Goal: Register for event/course

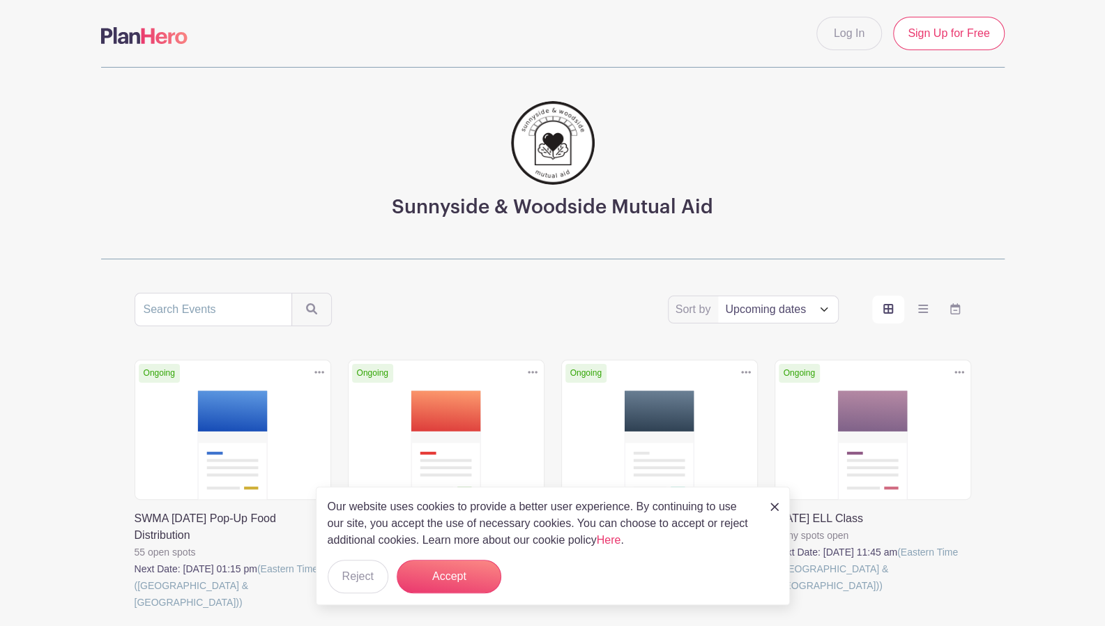
click at [771, 508] on img at bounding box center [775, 507] width 8 height 8
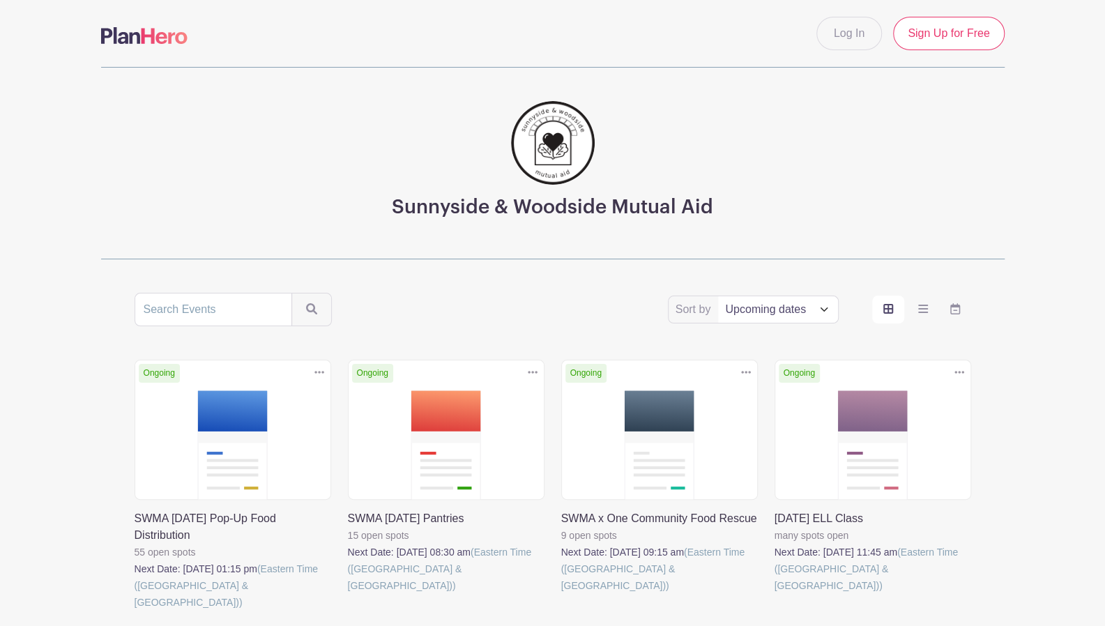
click at [561, 594] on link at bounding box center [561, 594] width 0 height 0
click at [348, 594] on link at bounding box center [348, 594] width 0 height 0
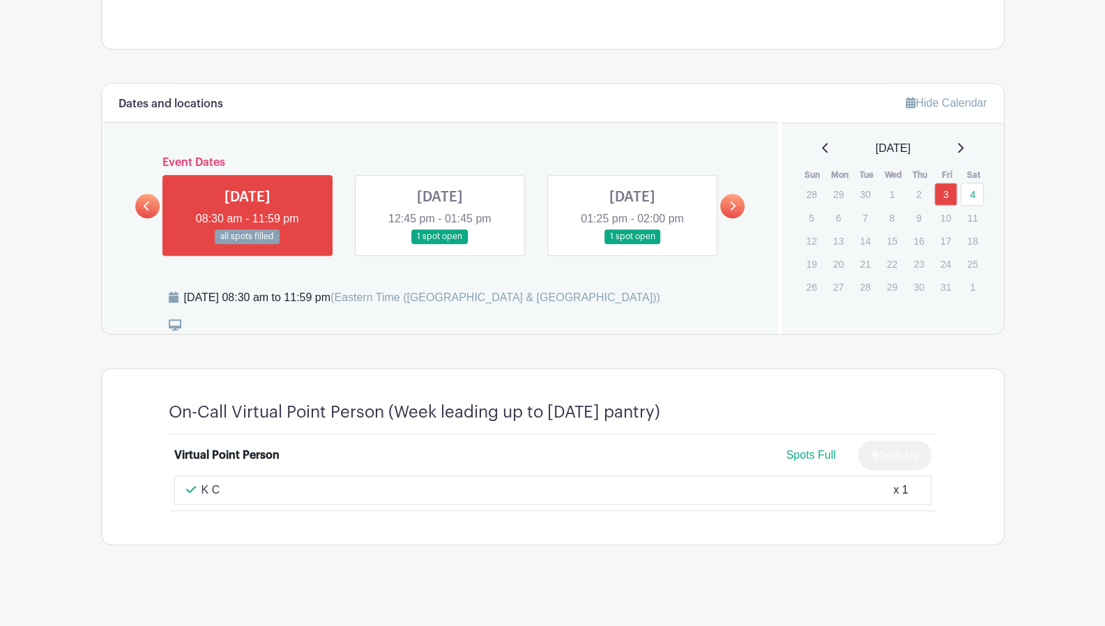
scroll to position [667, 0]
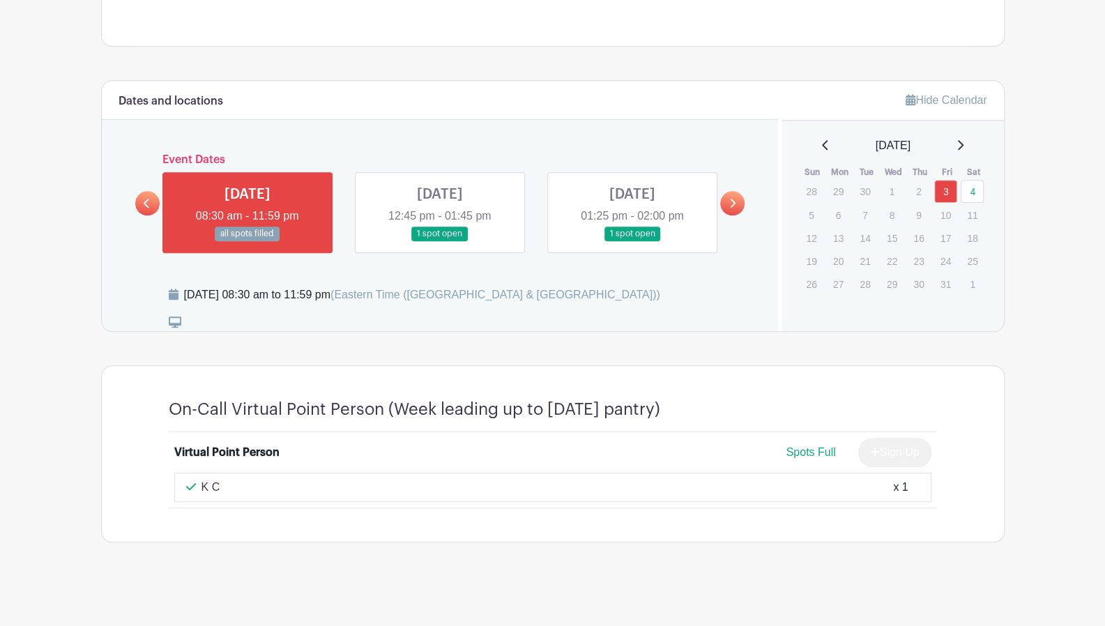
click at [440, 241] on link at bounding box center [440, 241] width 0 height 0
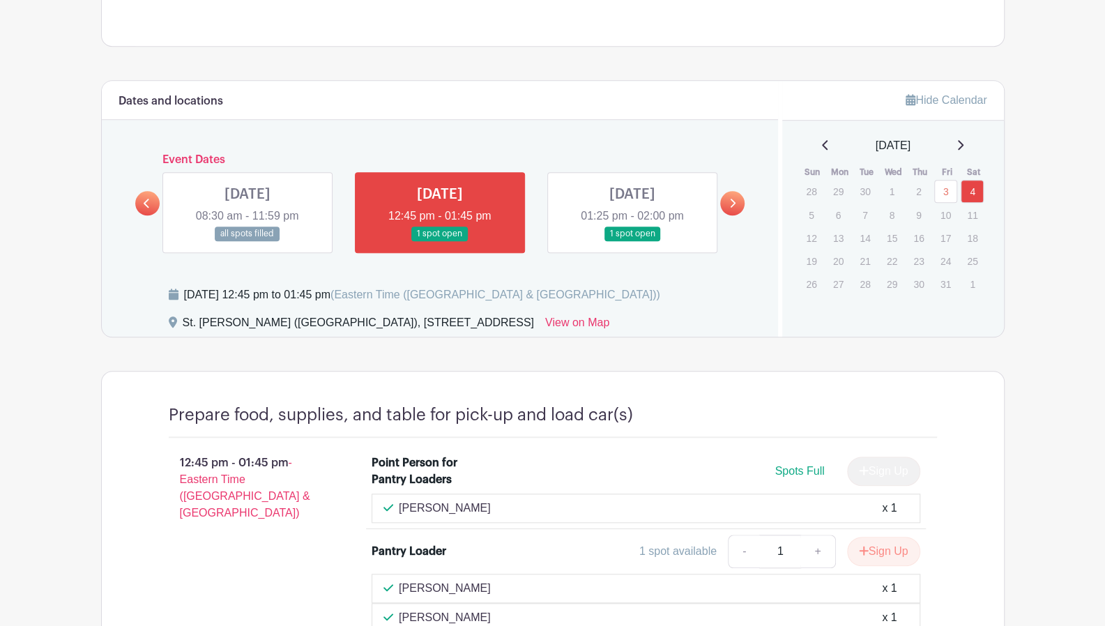
click at [632, 241] on link at bounding box center [632, 241] width 0 height 0
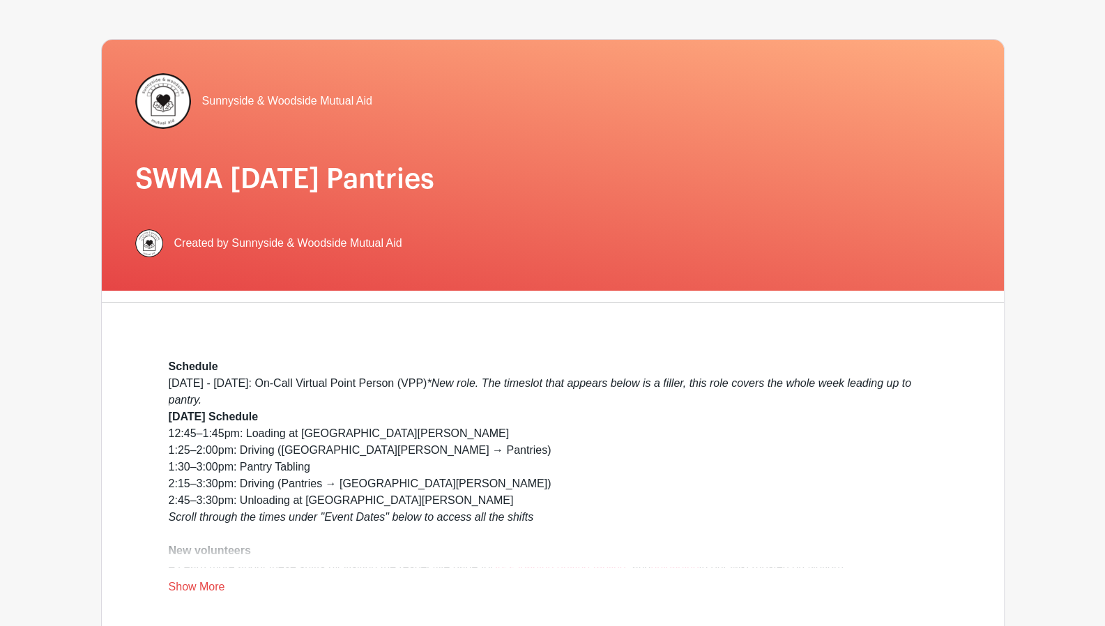
scroll to position [69, 0]
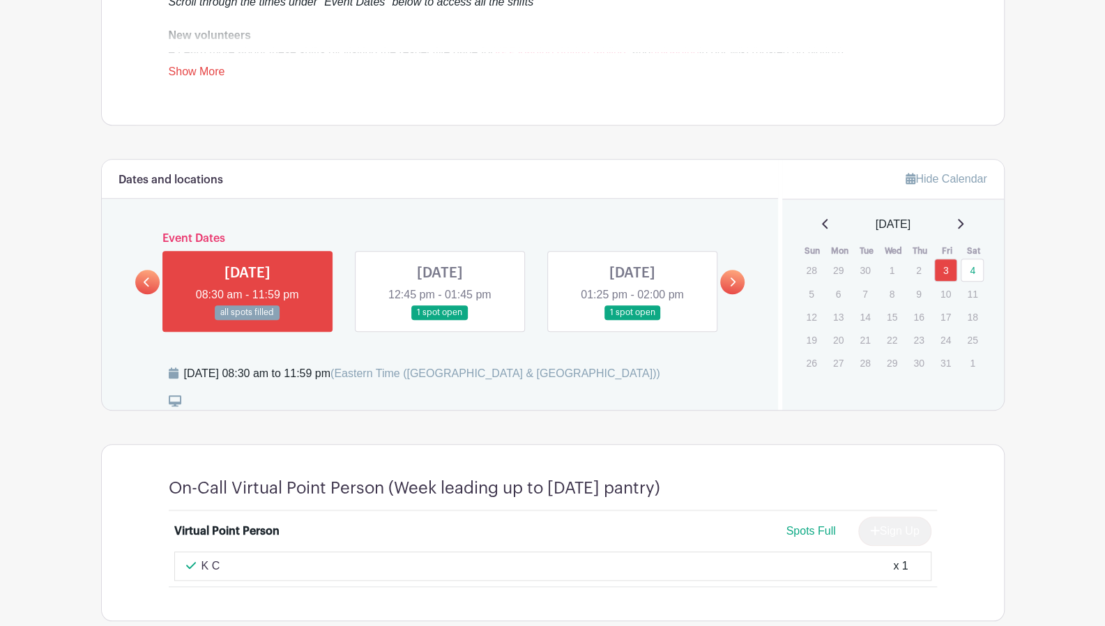
scroll to position [348, 0]
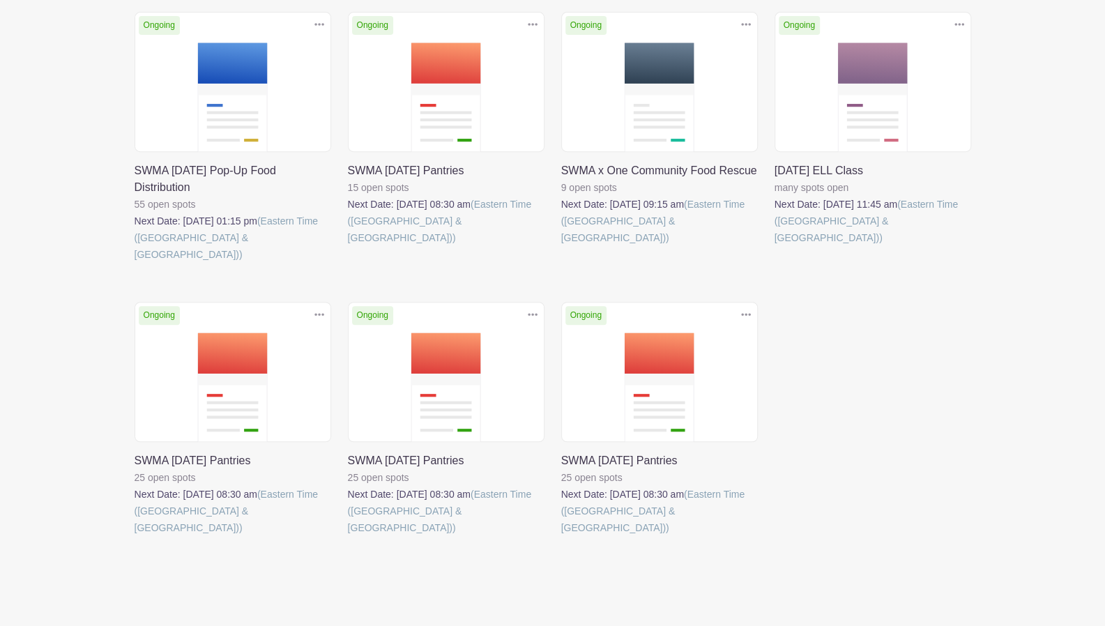
click at [775, 246] on link at bounding box center [775, 246] width 0 height 0
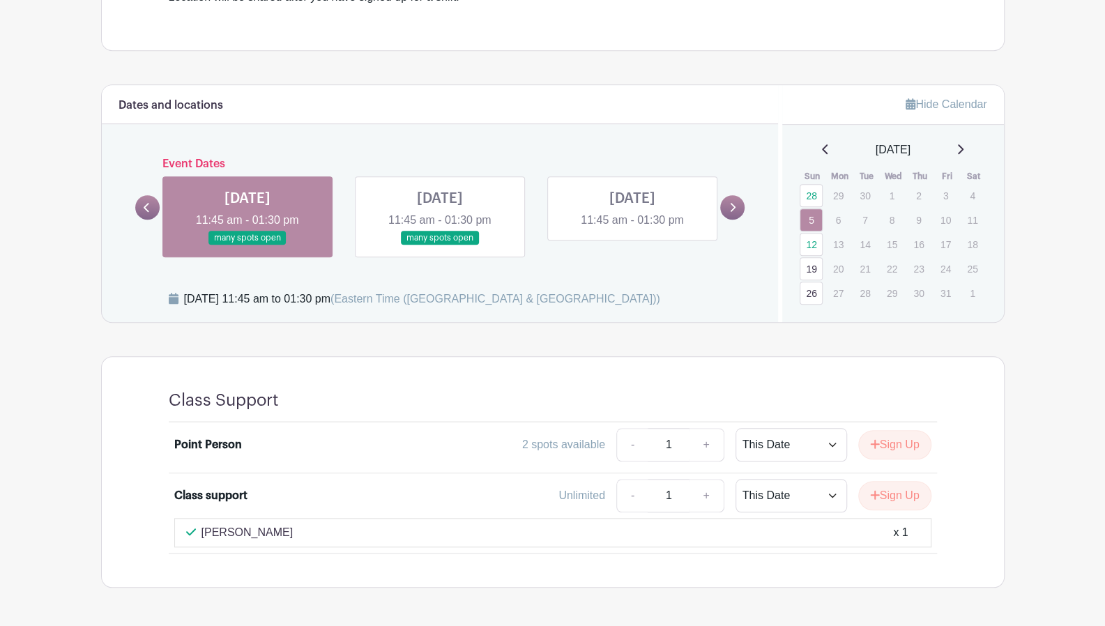
scroll to position [609, 0]
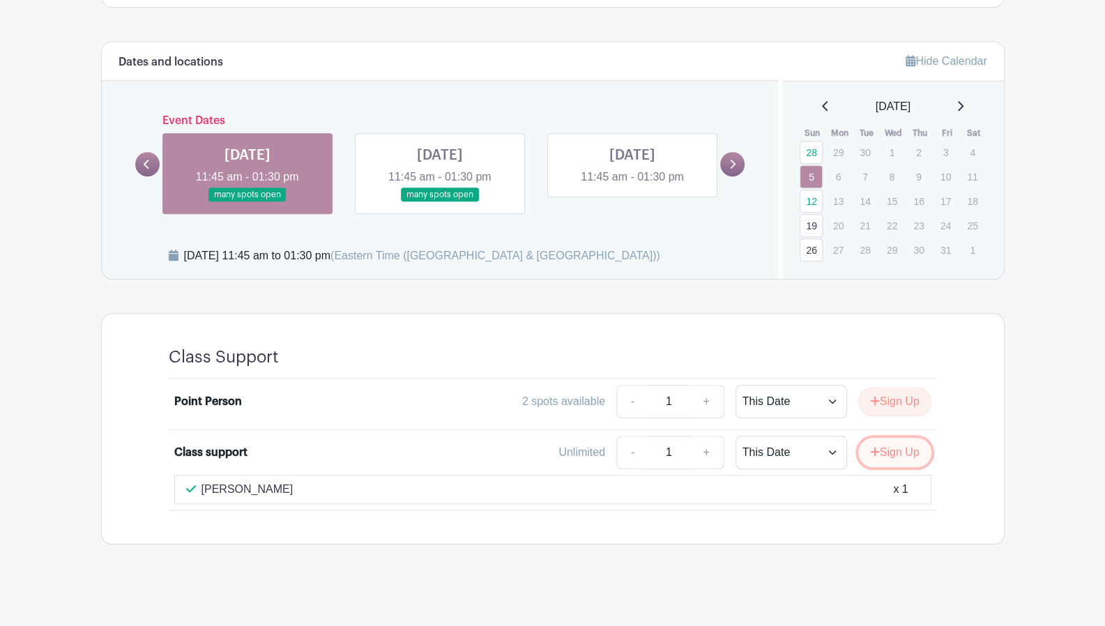
click at [875, 448] on icon "submit" at bounding box center [874, 452] width 9 height 9
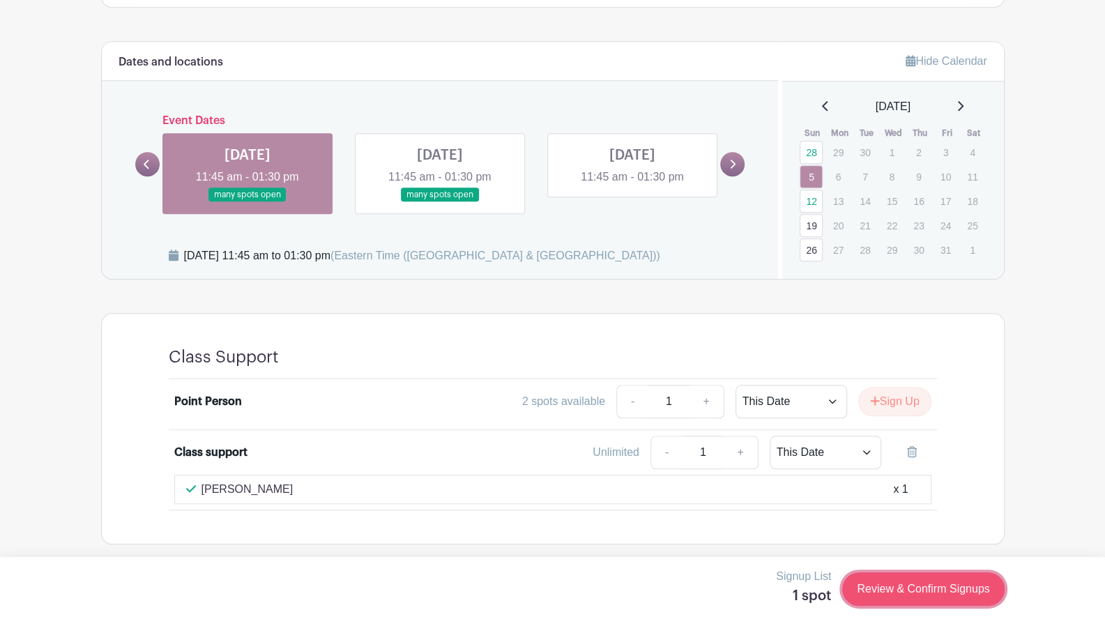
click at [904, 580] on link "Review & Confirm Signups" at bounding box center [923, 589] width 162 height 33
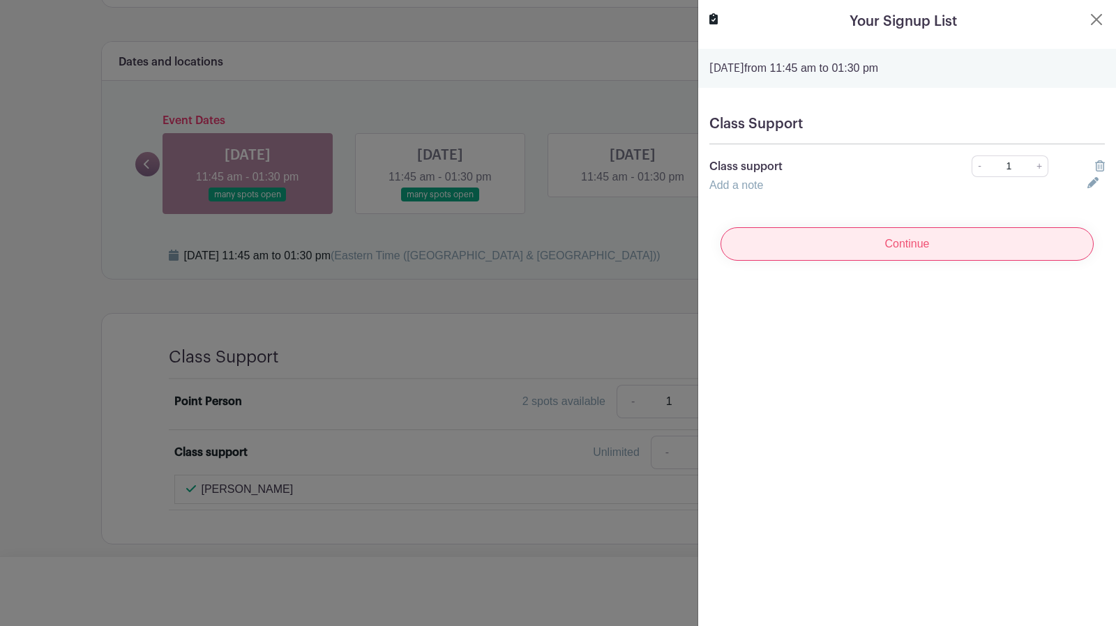
click at [796, 246] on input "Continue" at bounding box center [906, 243] width 373 height 33
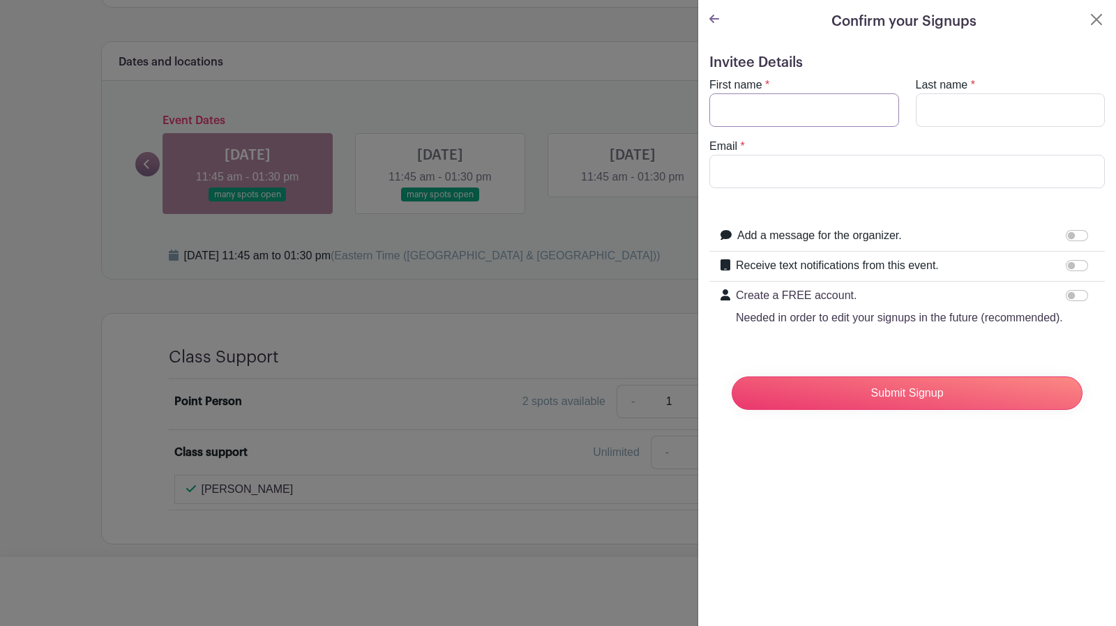
click at [767, 110] on input "First name" at bounding box center [804, 109] width 190 height 33
type input "Mark"
type input "[PERSON_NAME]"
type input "[EMAIL_ADDRESS][DOMAIN_NAME]"
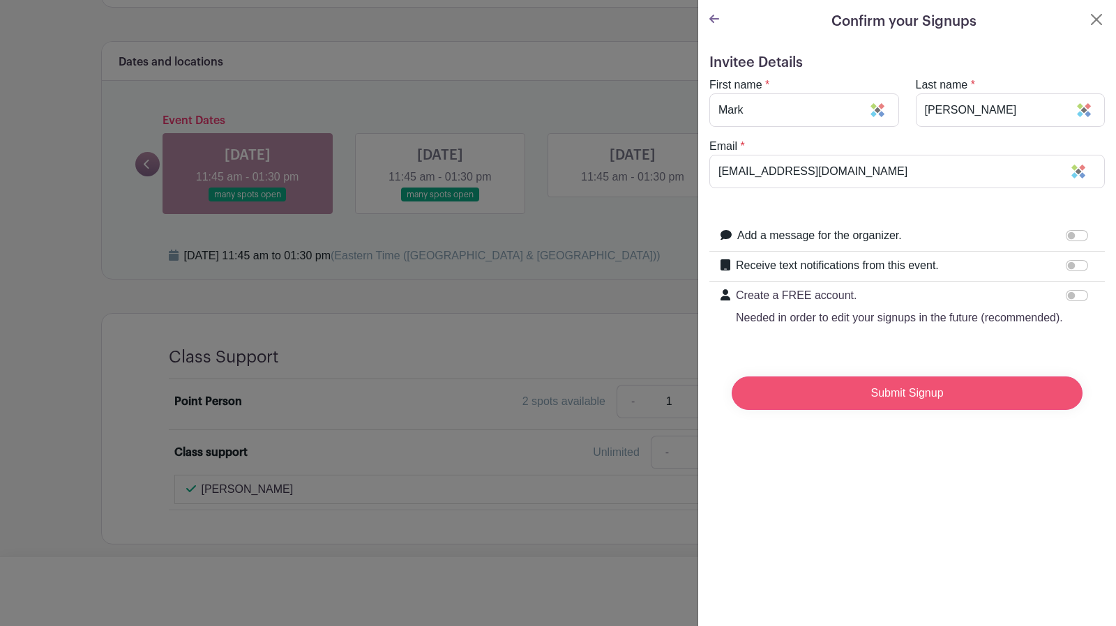
click at [879, 409] on input "Submit Signup" at bounding box center [907, 393] width 351 height 33
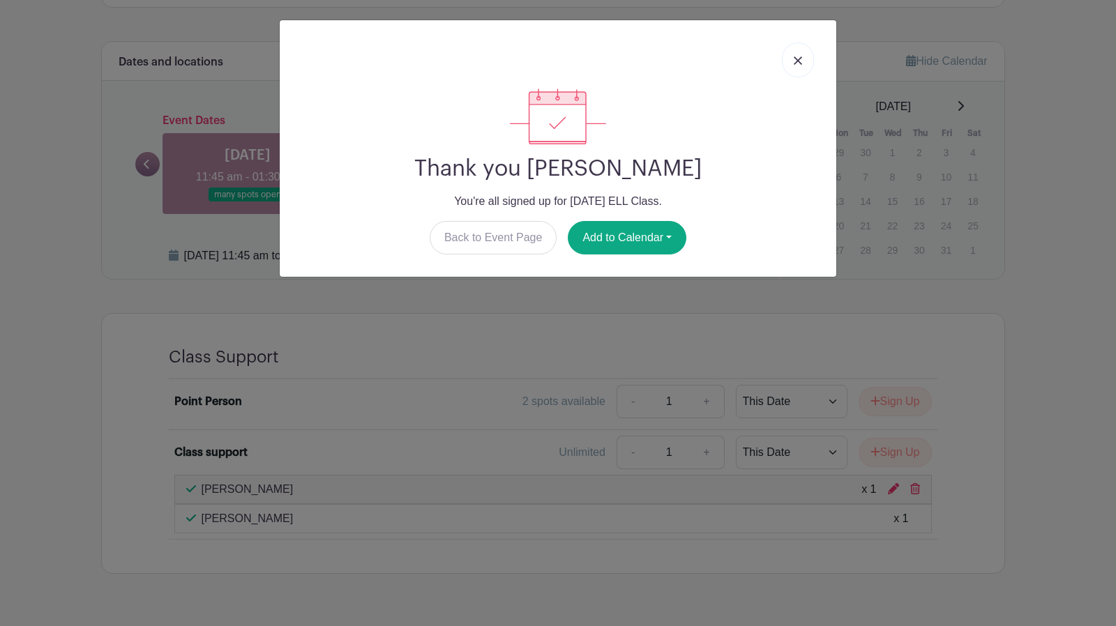
click at [795, 58] on img at bounding box center [798, 60] width 8 height 8
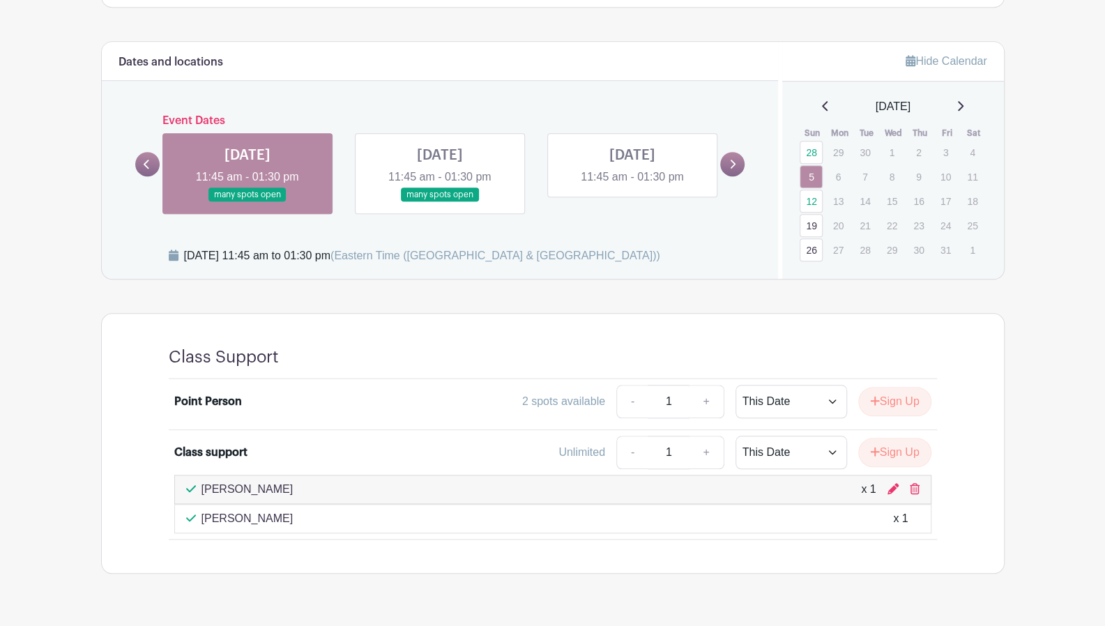
scroll to position [348, 0]
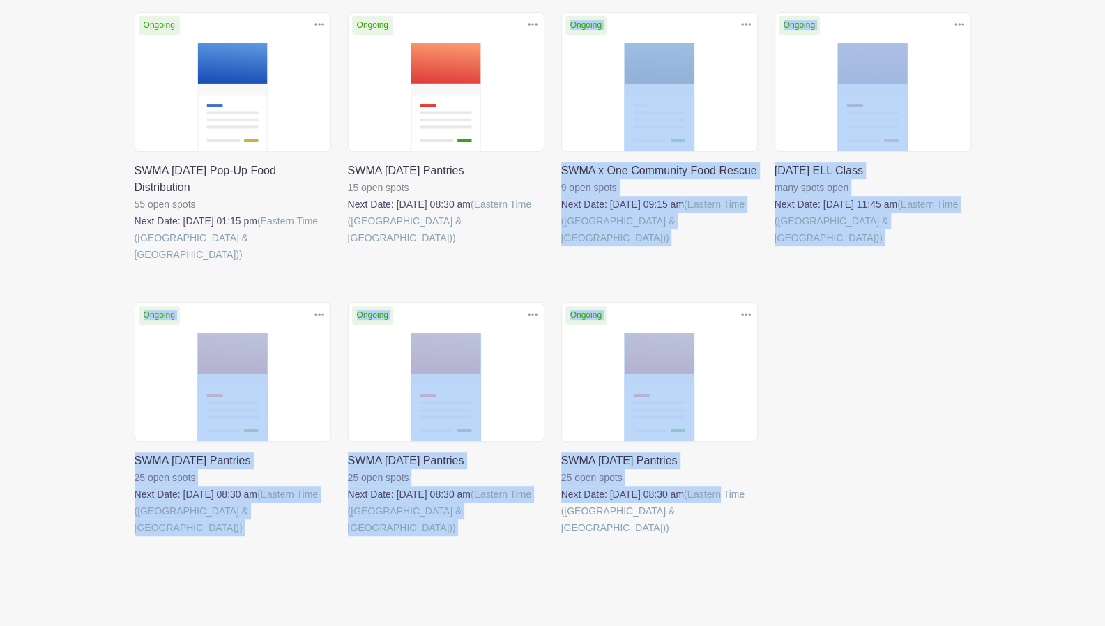
drag, startPoint x: 865, startPoint y: 480, endPoint x: 452, endPoint y: 91, distance: 568.3
click at [452, 91] on div "Ongoing Duplicate [GEOGRAPHIC_DATA] SWMA [DATE] Pop-Up Food Distribution 55 ope…" at bounding box center [553, 293] width 854 height 563
